Goal: Task Accomplishment & Management: Manage account settings

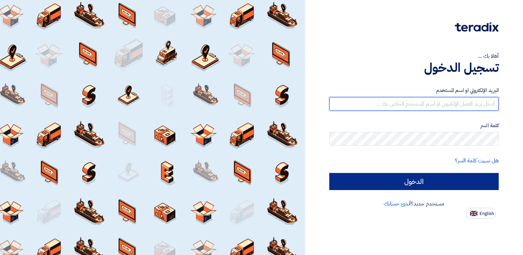
type input "[EMAIL_ADDRESS][DOMAIN_NAME]"
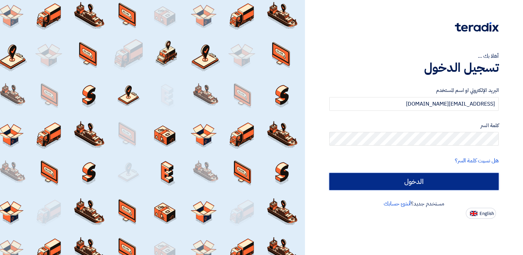
click at [398, 177] on input "الدخول" at bounding box center [413, 181] width 169 height 17
type input "Sign in"
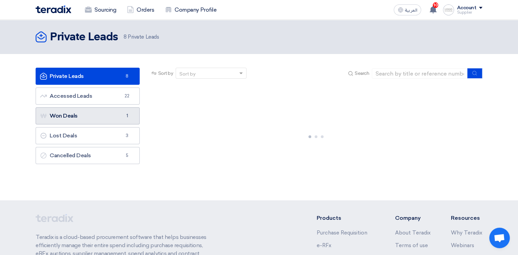
click at [113, 115] on link "Won Deals Won Deals 1" at bounding box center [88, 116] width 104 height 17
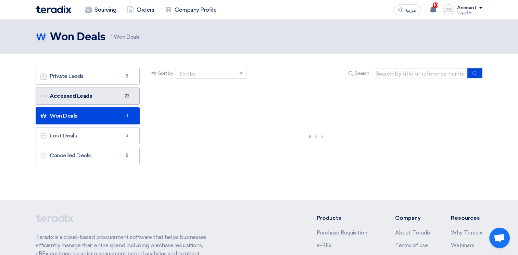
click at [112, 98] on link "Accessed Leads Accessed Leads 22" at bounding box center [88, 96] width 104 height 17
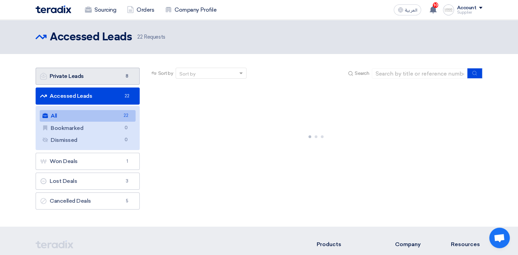
click at [104, 77] on link "Private Leads Private Leads 8" at bounding box center [88, 76] width 104 height 17
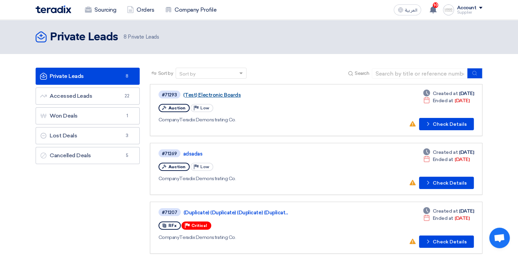
click at [210, 94] on link "(Test) Electronic Boards" at bounding box center [268, 95] width 171 height 6
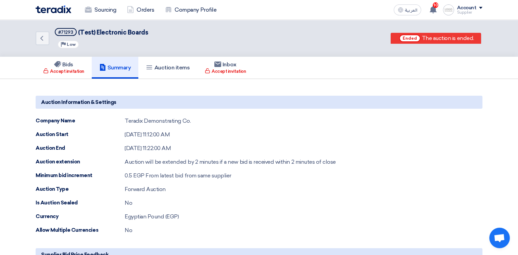
click at [455, 10] on div "Account Supplier Sourcing Orders Company Profile Settings Logout" at bounding box center [462, 9] width 39 height 11
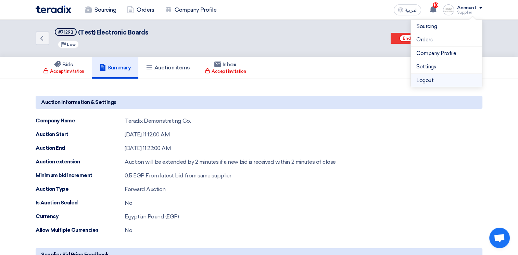
click at [438, 78] on li "Logout" at bounding box center [446, 80] width 71 height 13
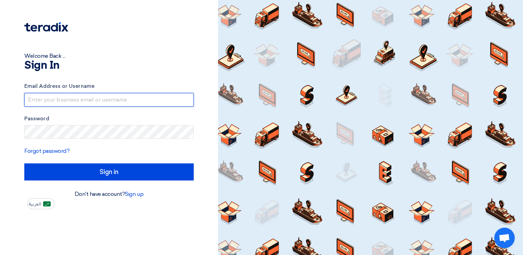
type input "[EMAIL_ADDRESS][DOMAIN_NAME]"
